Goal: Task Accomplishment & Management: Use online tool/utility

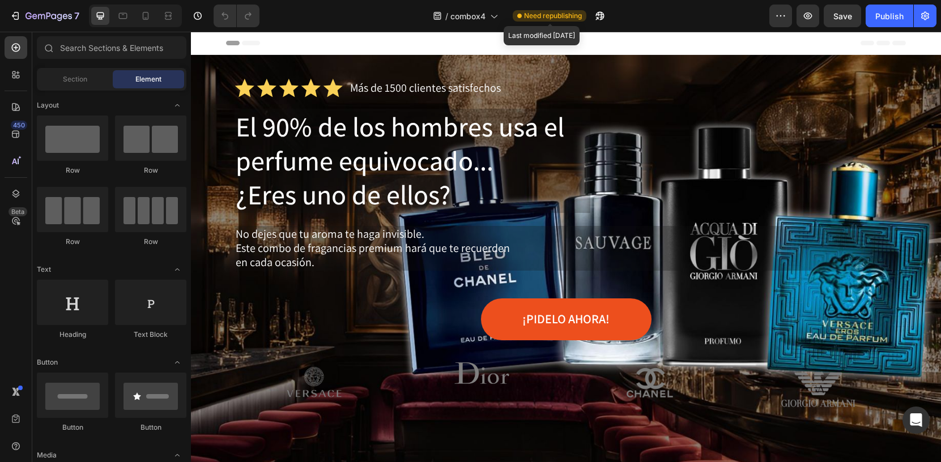
click at [541, 16] on span "Need republishing" at bounding box center [553, 16] width 58 height 10
click at [779, 12] on icon "button" at bounding box center [780, 15] width 11 height 11
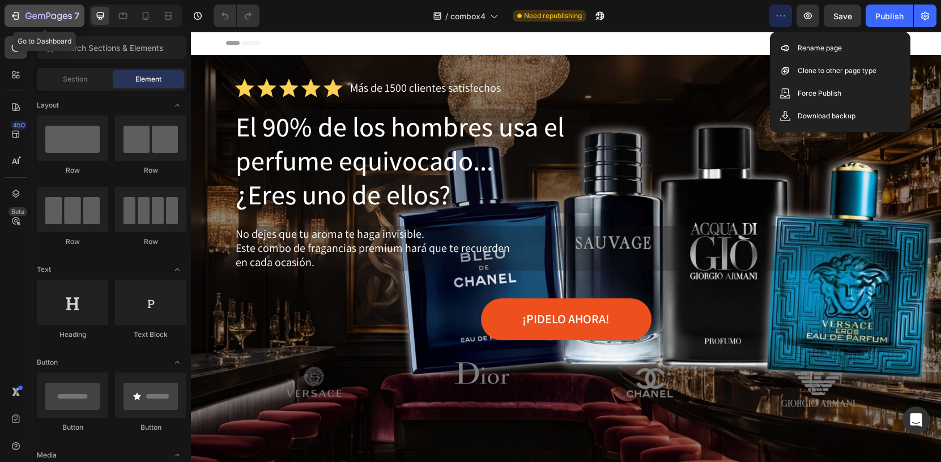
click at [15, 13] on icon "button" at bounding box center [15, 15] width 11 height 11
